Goal: Check status: Check status

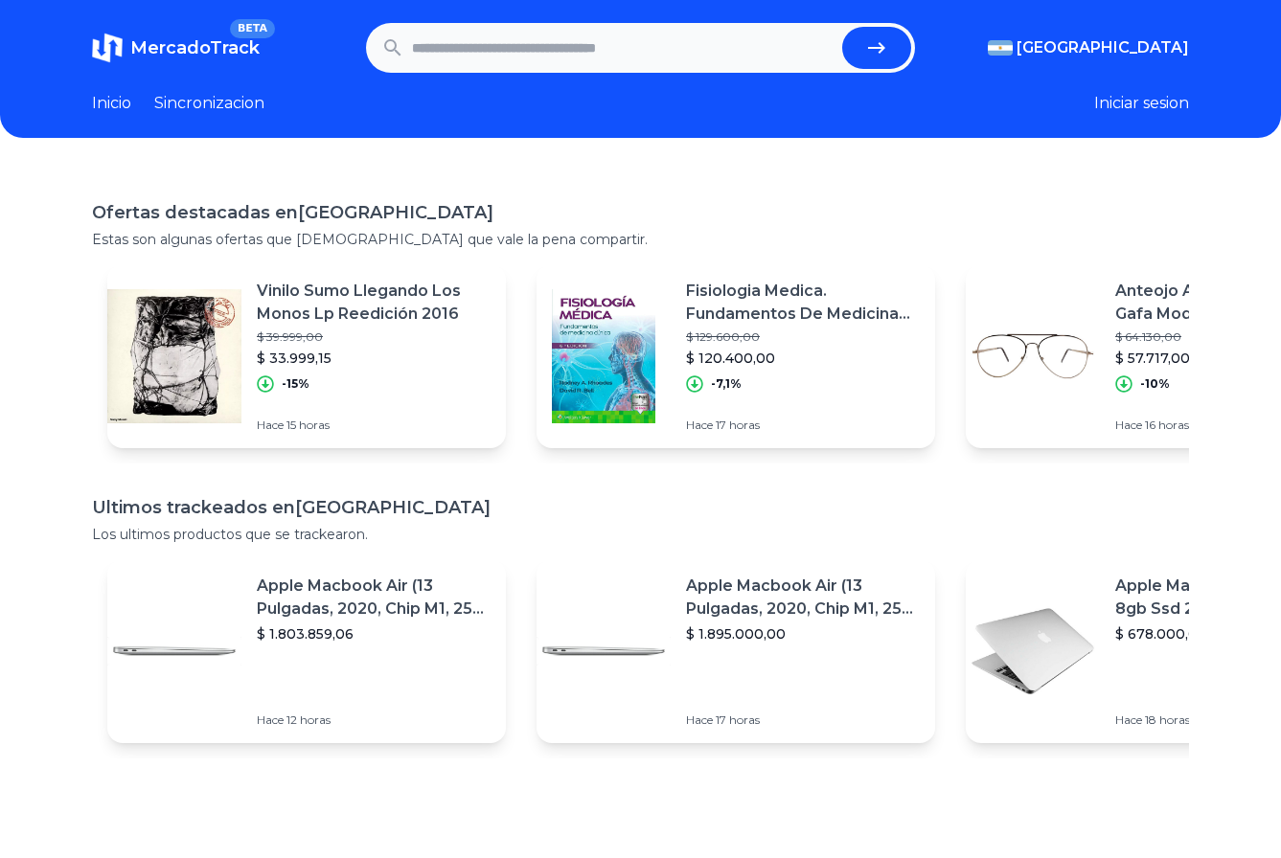
click at [657, 57] on input "text" at bounding box center [623, 48] width 422 height 42
drag, startPoint x: 687, startPoint y: 33, endPoint x: 212, endPoint y: 77, distance: 477.1
click at [223, 75] on header "MercadoTrack BETA [GEOGRAPHIC_DATA] [GEOGRAPHIC_DATA] [GEOGRAPHIC_DATA] [GEOGRA…" at bounding box center [640, 69] width 1281 height 138
paste input "**********"
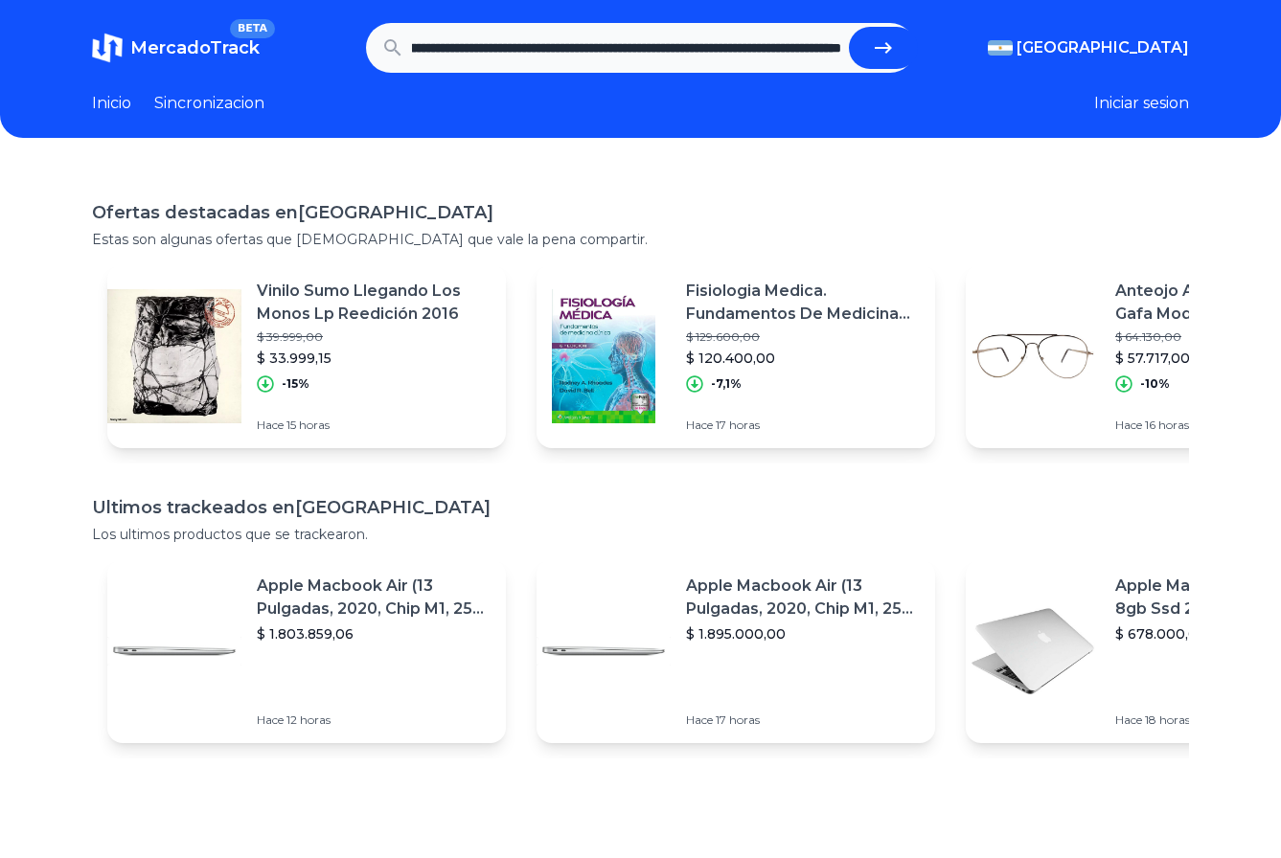
click at [849, 27] on button "submit" at bounding box center [883, 48] width 69 height 42
type input "**********"
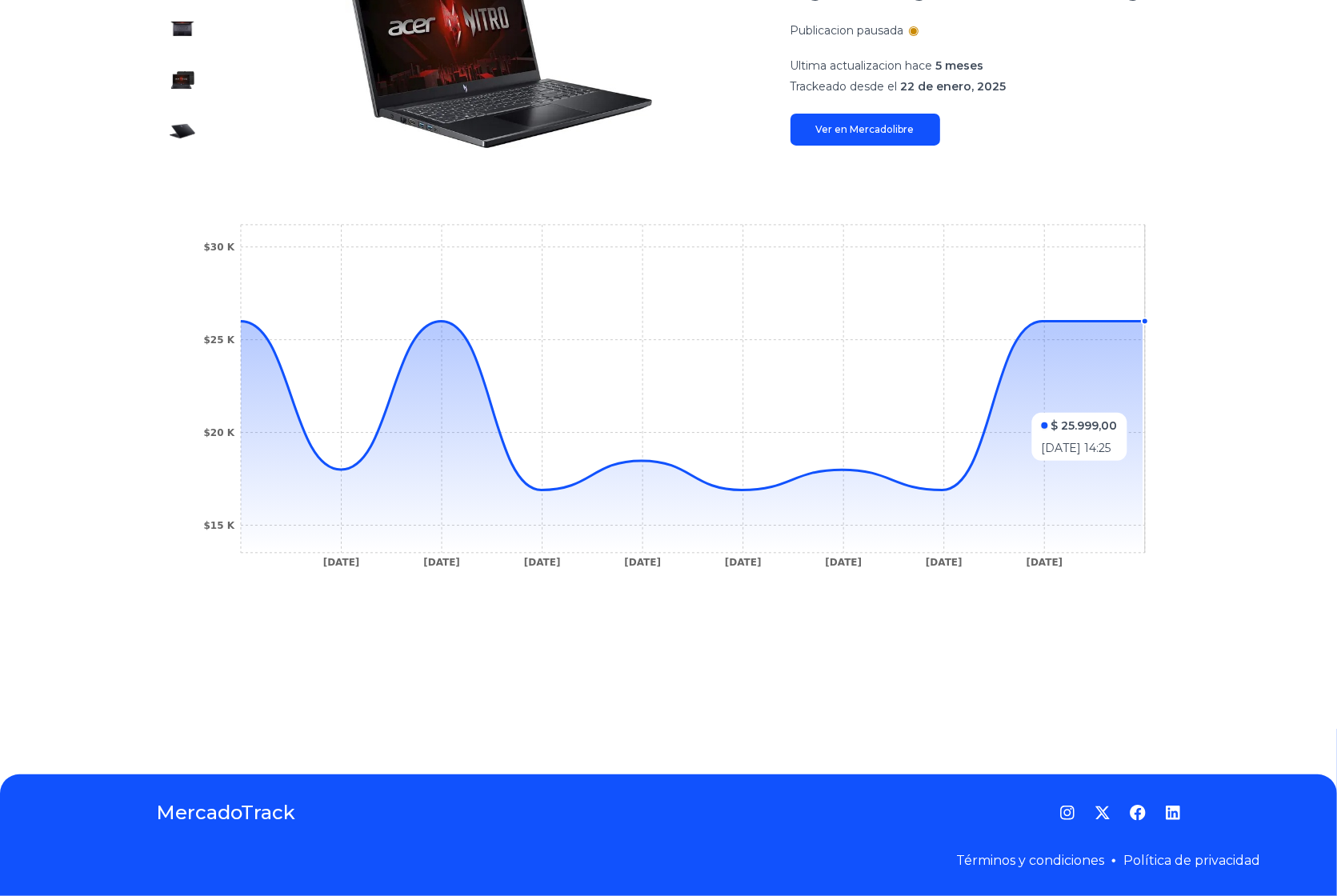
scroll to position [101, 0]
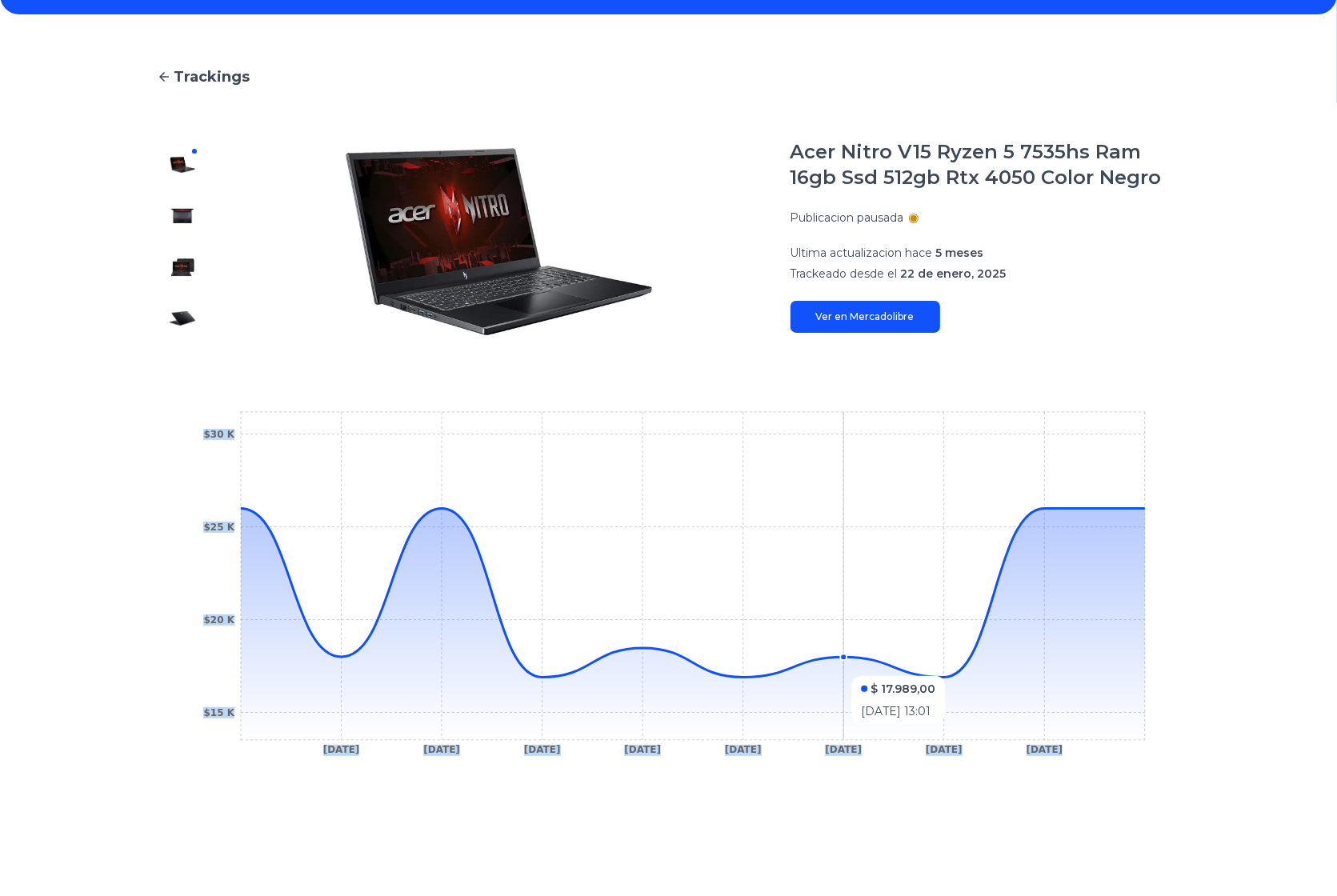
drag, startPoint x: 1071, startPoint y: 677, endPoint x: 940, endPoint y: 669, distance: 131.2
click at [928, 668] on icon "28 Jan 25 31 Jan 25 11 Feb 25 18 Feb 25 19 Feb 25 21 Feb 25 22 Feb 25 25 Feb 25…" at bounding box center [668, 587] width 960 height 360
click at [1069, 596] on div "Trackings Acer Nitro V15 Ryzen 5 7535hs Ram 16gb Ssd 512gb Rtx 4050 Color Negro…" at bounding box center [668, 488] width 1337 height 896
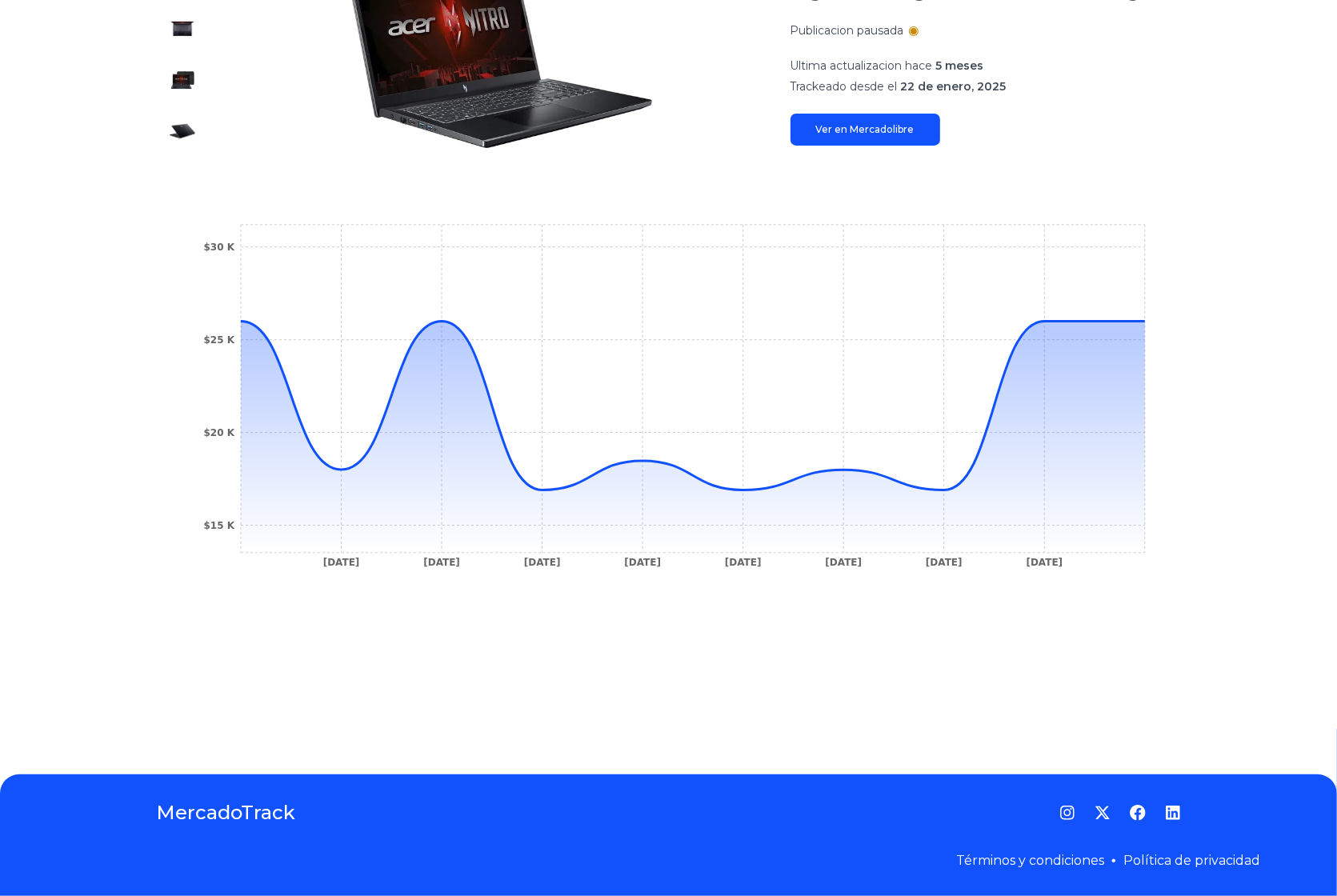
scroll to position [0, 0]
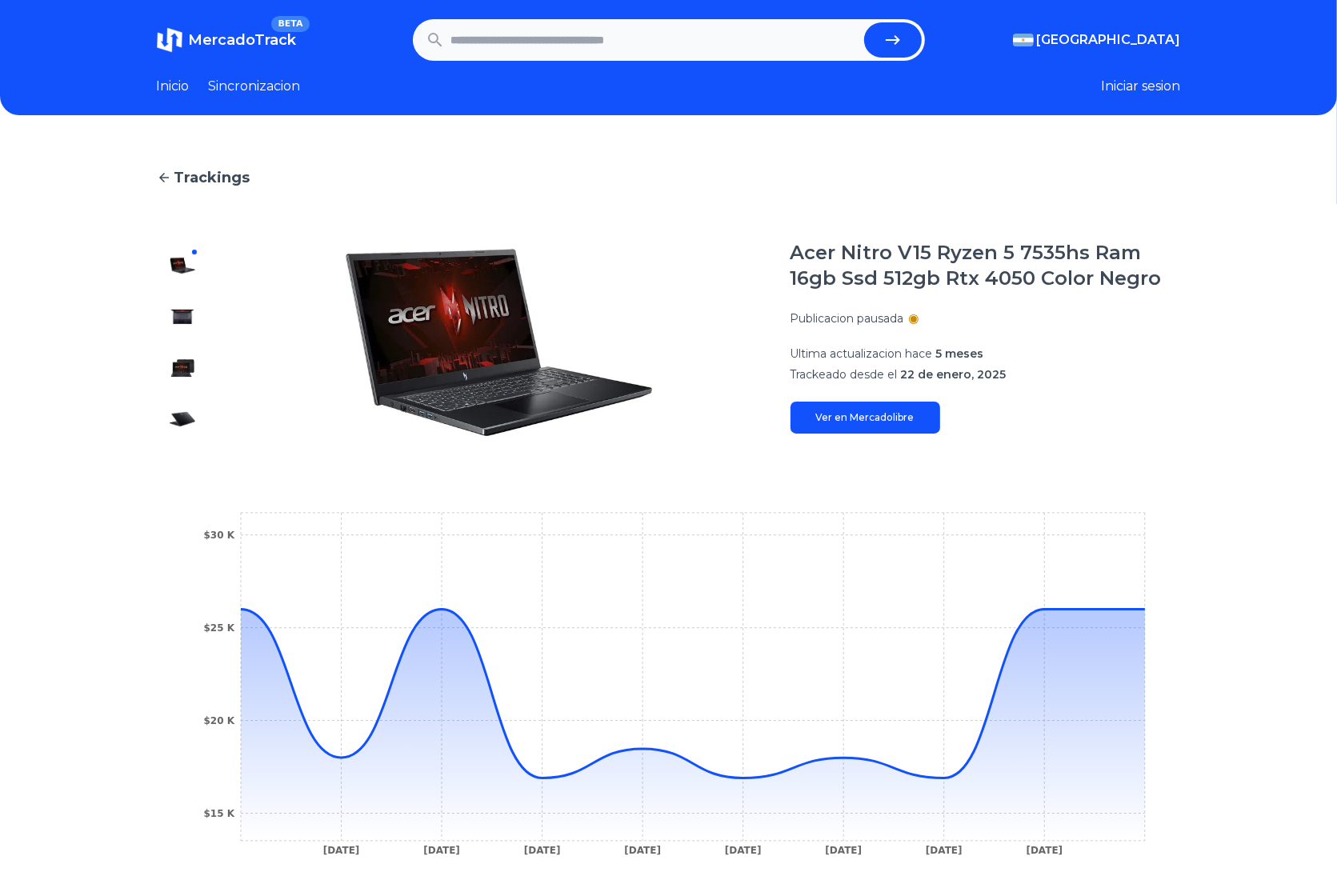
click at [918, 417] on link "Ver en Mercadolibre" at bounding box center [864, 418] width 149 height 32
click at [918, 325] on div "Publicacion pausada" at bounding box center [985, 318] width 390 height 16
